Goal: Book appointment/travel/reservation

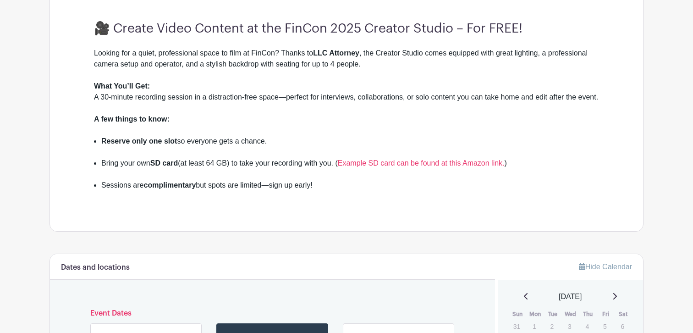
scroll to position [302, 0]
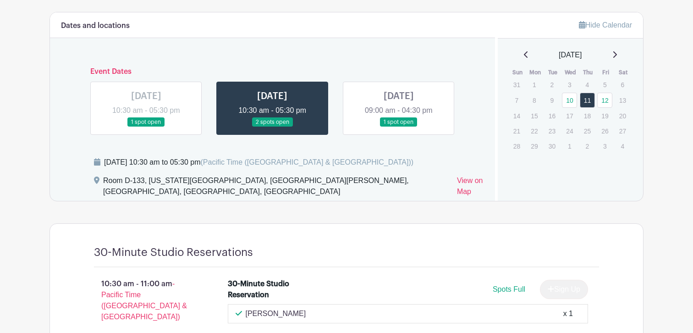
scroll to position [554, 0]
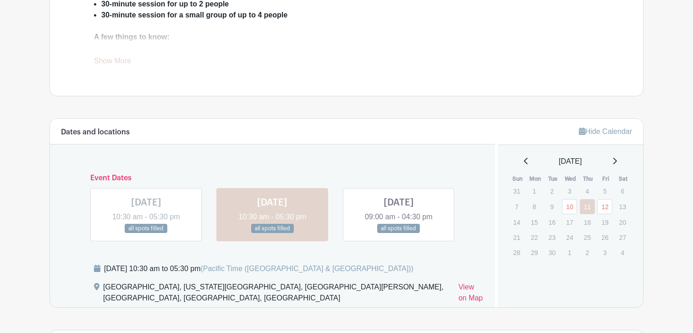
scroll to position [435, 0]
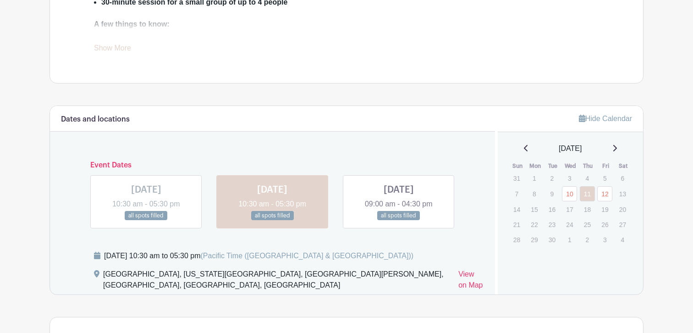
click at [399, 220] on link at bounding box center [399, 220] width 0 height 0
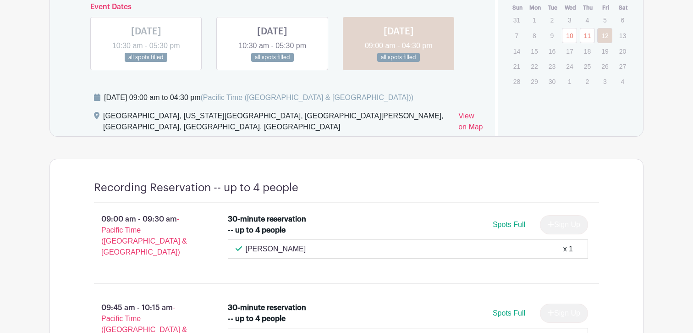
scroll to position [600, 0]
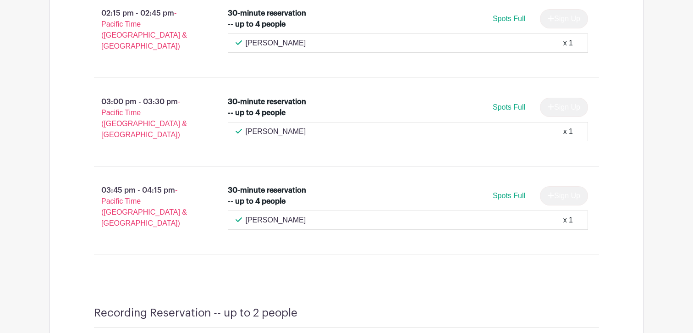
scroll to position [1243, 0]
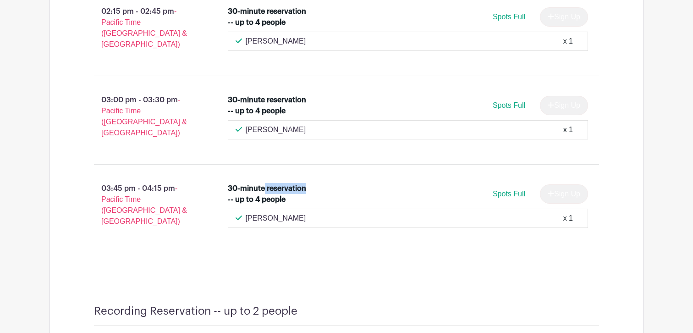
drag, startPoint x: 317, startPoint y: 145, endPoint x: 265, endPoint y: 144, distance: 51.8
click at [265, 183] on div "30-minute reservation -- up to 4 people" at bounding box center [273, 194] width 90 height 22
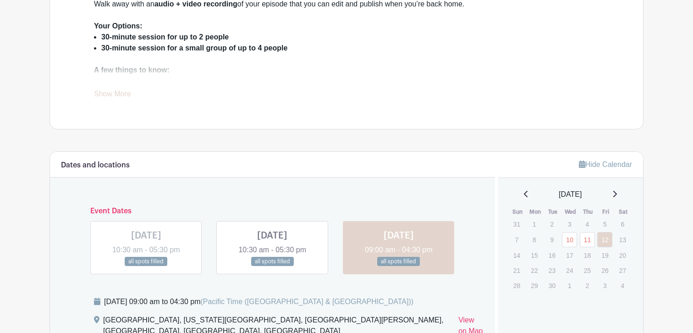
scroll to position [455, 0]
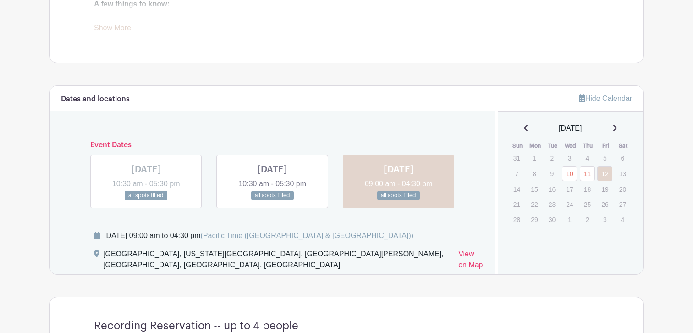
click at [272, 200] on link at bounding box center [272, 200] width 0 height 0
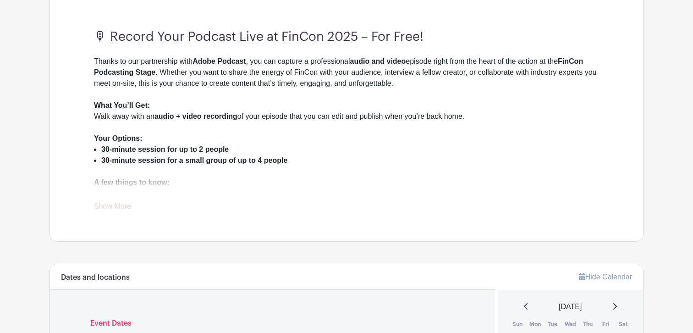
scroll to position [341, 0]
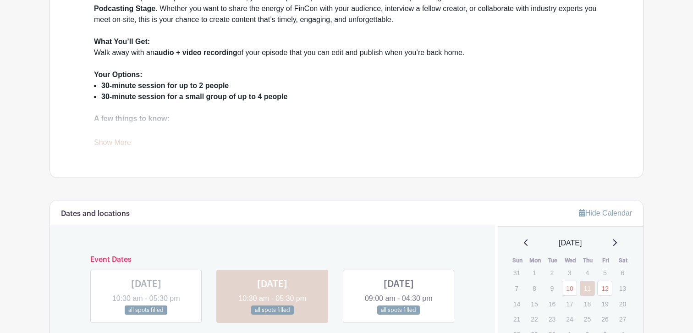
click at [399, 315] on link at bounding box center [399, 315] width 0 height 0
